Goal: Task Accomplishment & Management: Manage account settings

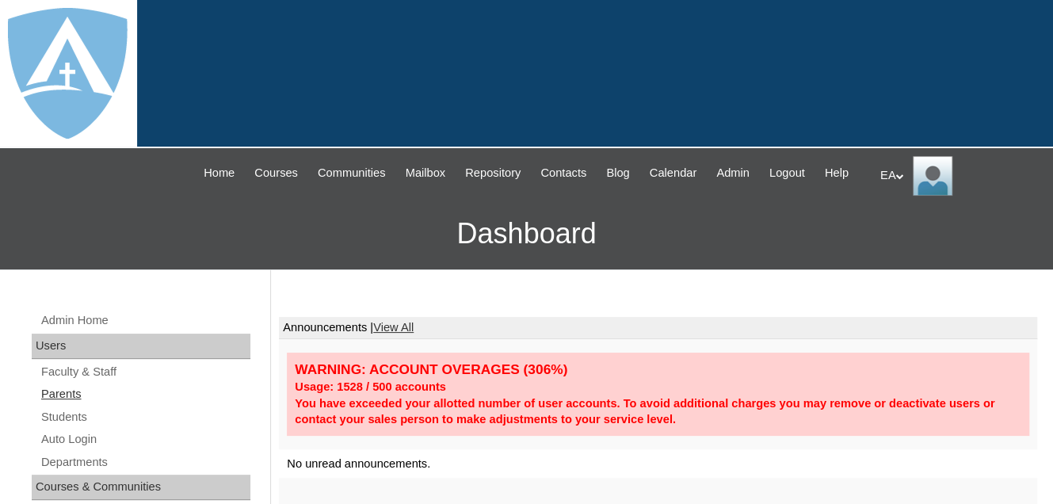
click at [67, 404] on link "Parents" at bounding box center [145, 394] width 211 height 20
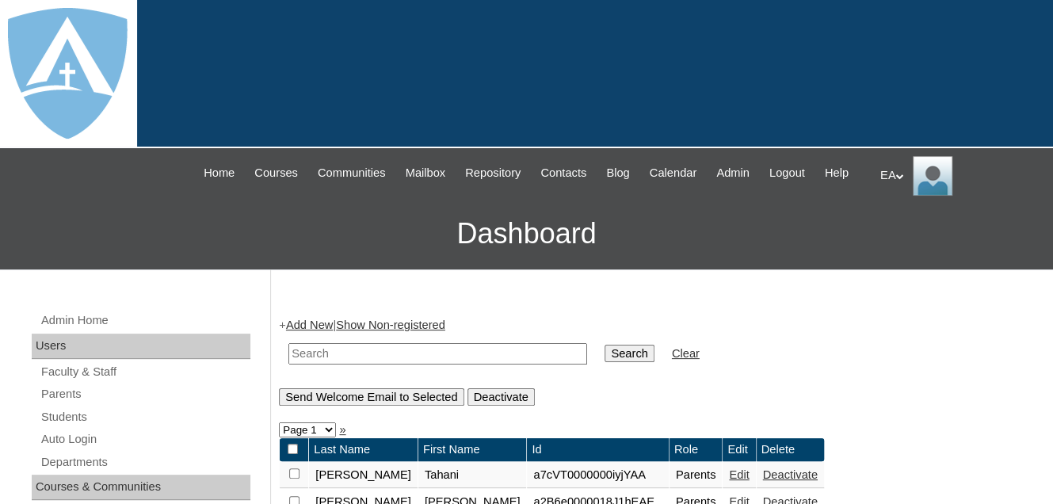
paste input "aireannasimmons@gmail.com"
type input "aireannasimmons@gmail.com"
click at [605, 362] on input "Search" at bounding box center [629, 353] width 49 height 17
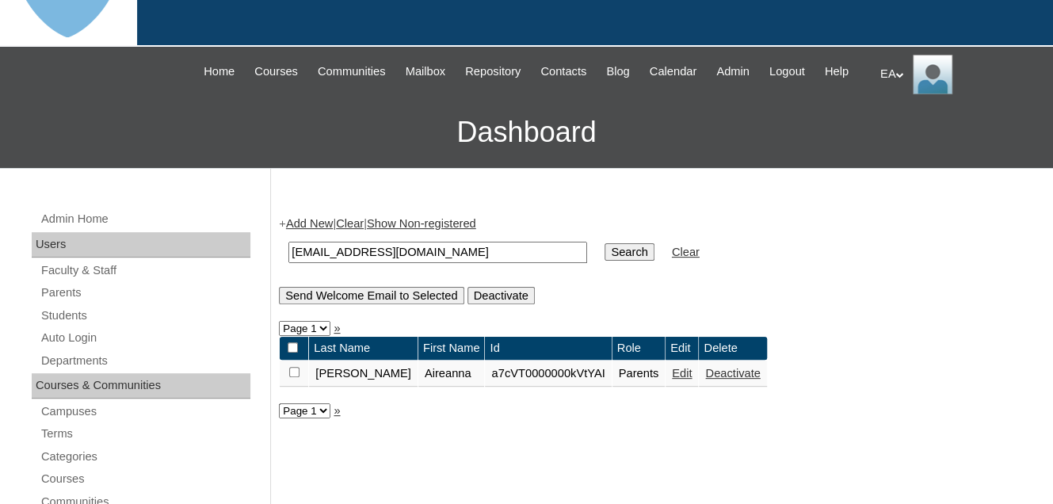
scroll to position [238, 0]
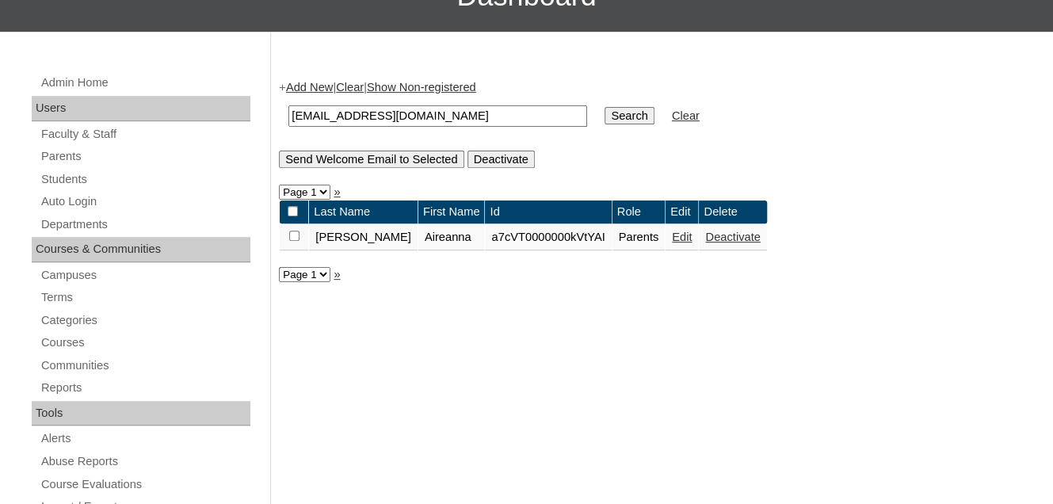
click at [672, 243] on link "Edit" at bounding box center [682, 237] width 20 height 13
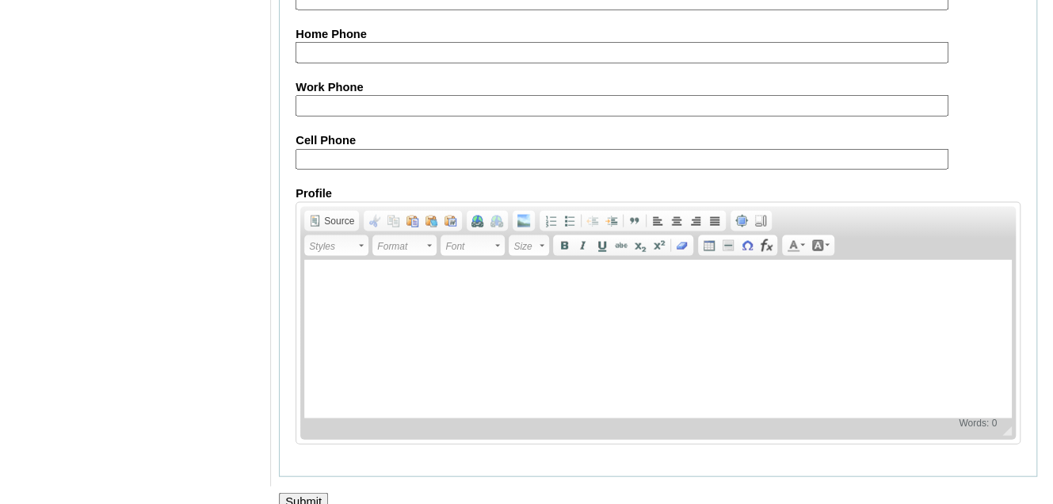
scroll to position [1659, 0]
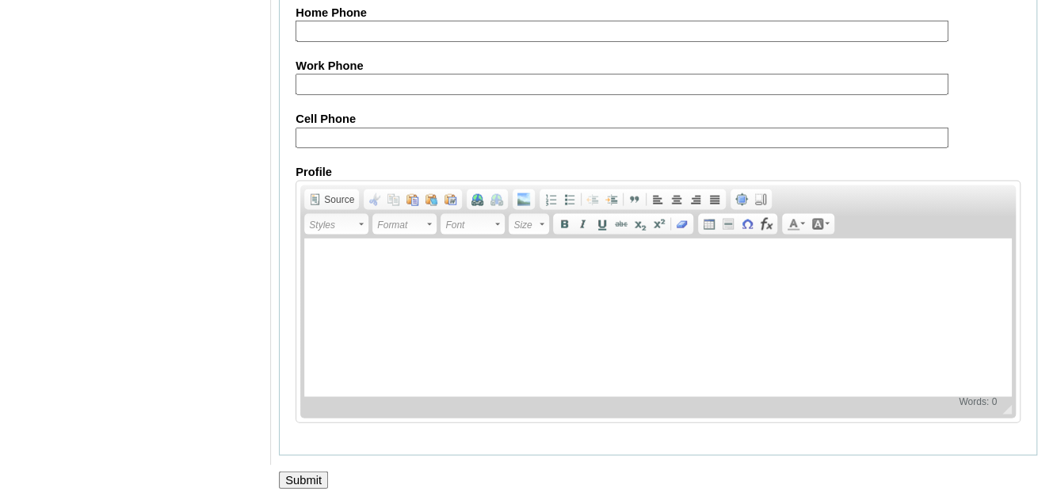
click at [291, 478] on input "Submit" at bounding box center [303, 479] width 49 height 17
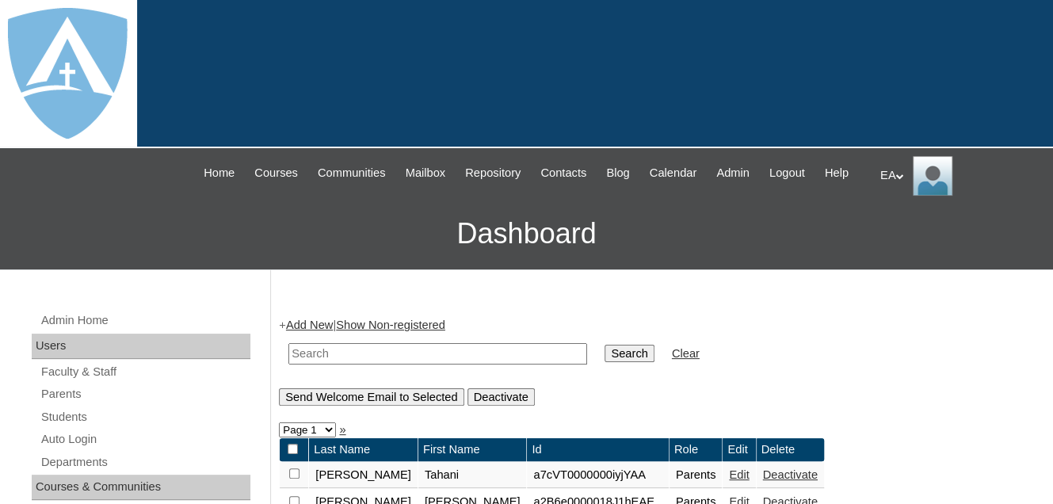
click at [898, 174] on icon at bounding box center [899, 177] width 8 height 6
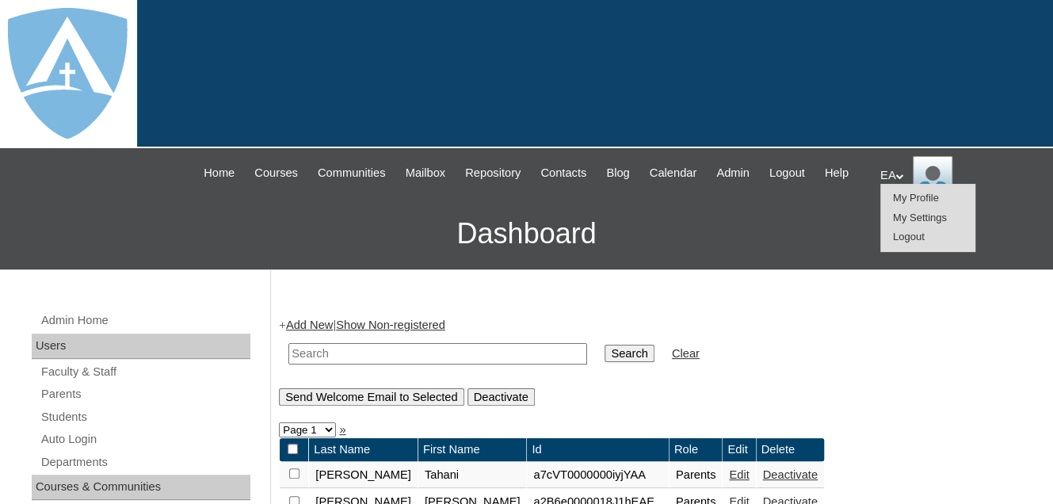
click at [902, 235] on span "Logout" at bounding box center [909, 237] width 32 height 12
